Goal: Transaction & Acquisition: Subscribe to service/newsletter

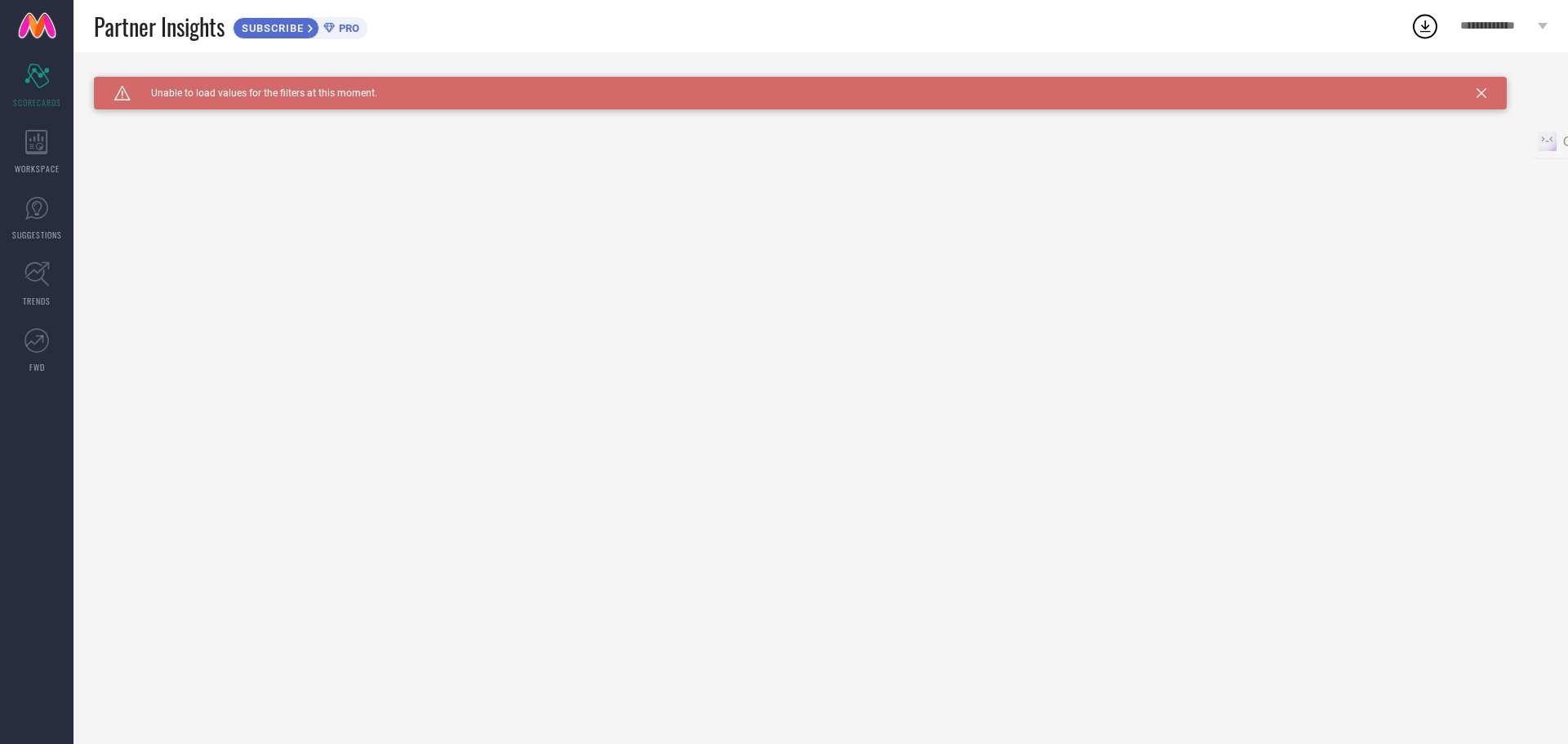
click at [351, 32] on span "PRO" at bounding box center [347, 28] width 24 height 13
click at [276, 19] on div "SUBSCRIBE" at bounding box center [276, 28] width 87 height 22
click at [298, 25] on span "SUBSCRIBE" at bounding box center [271, 28] width 74 height 13
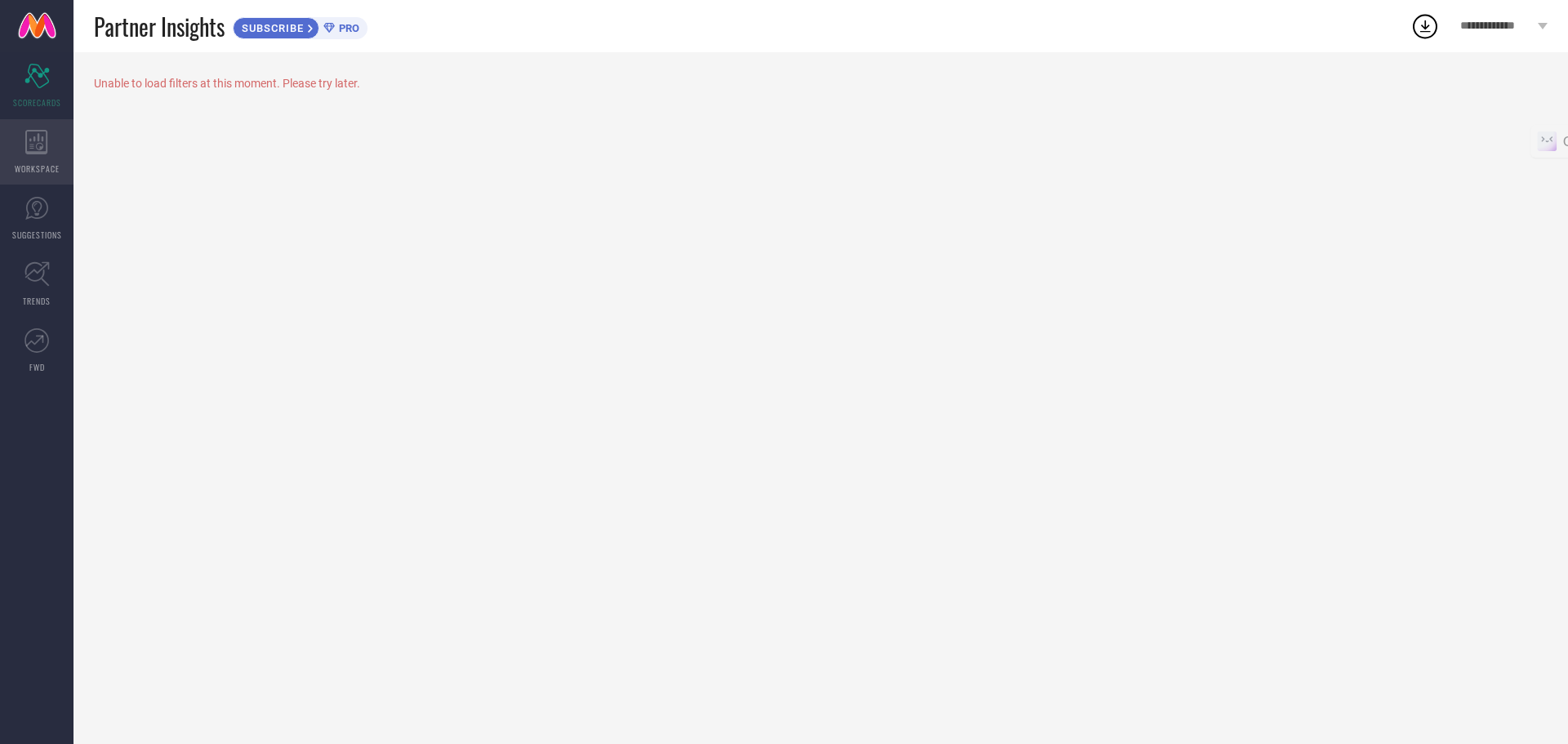
click at [45, 157] on div "WORKSPACE" at bounding box center [36, 152] width 73 height 65
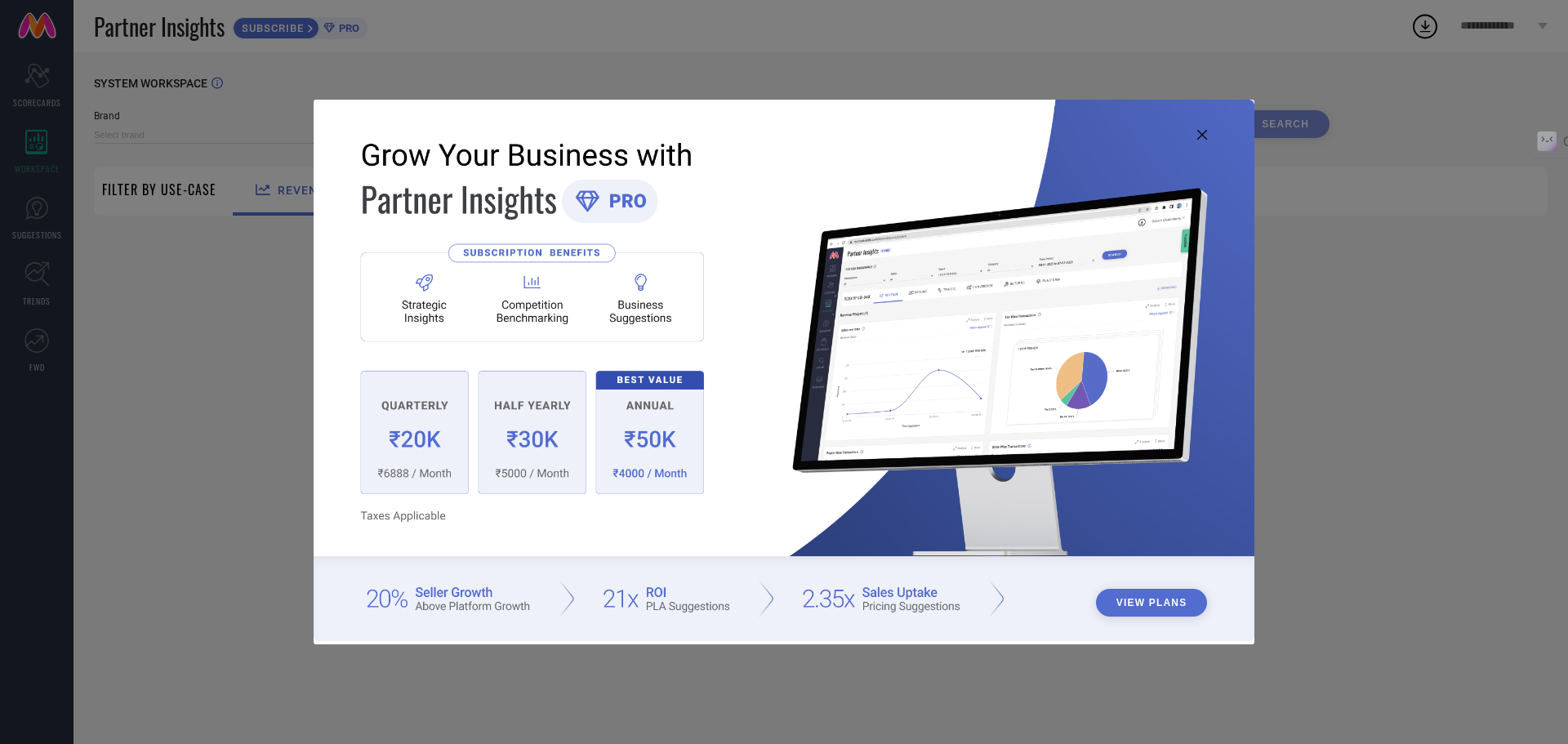
type input "1 STOP FASHION"
type input "All"
click at [1111, 611] on button "View Plans" at bounding box center [1151, 603] width 111 height 28
click at [1202, 133] on icon at bounding box center [1201, 134] width 10 height 10
